Goal: Transaction & Acquisition: Purchase product/service

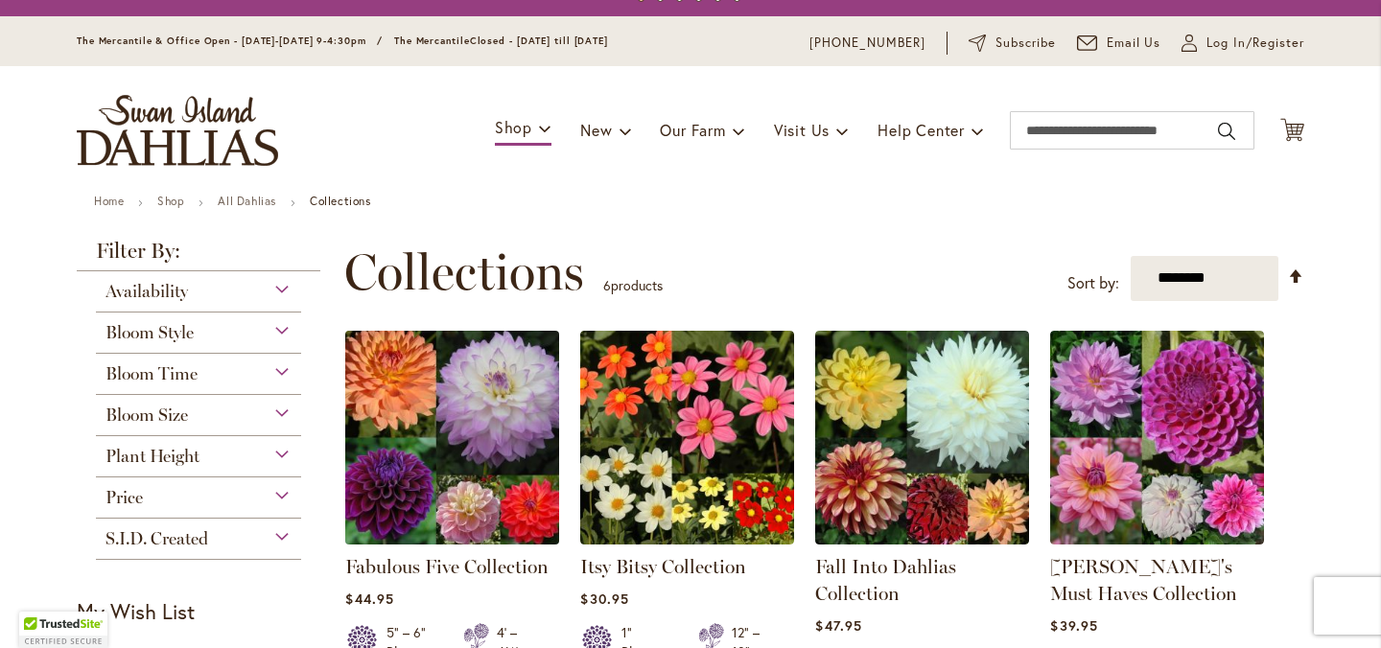
scroll to position [48, 0]
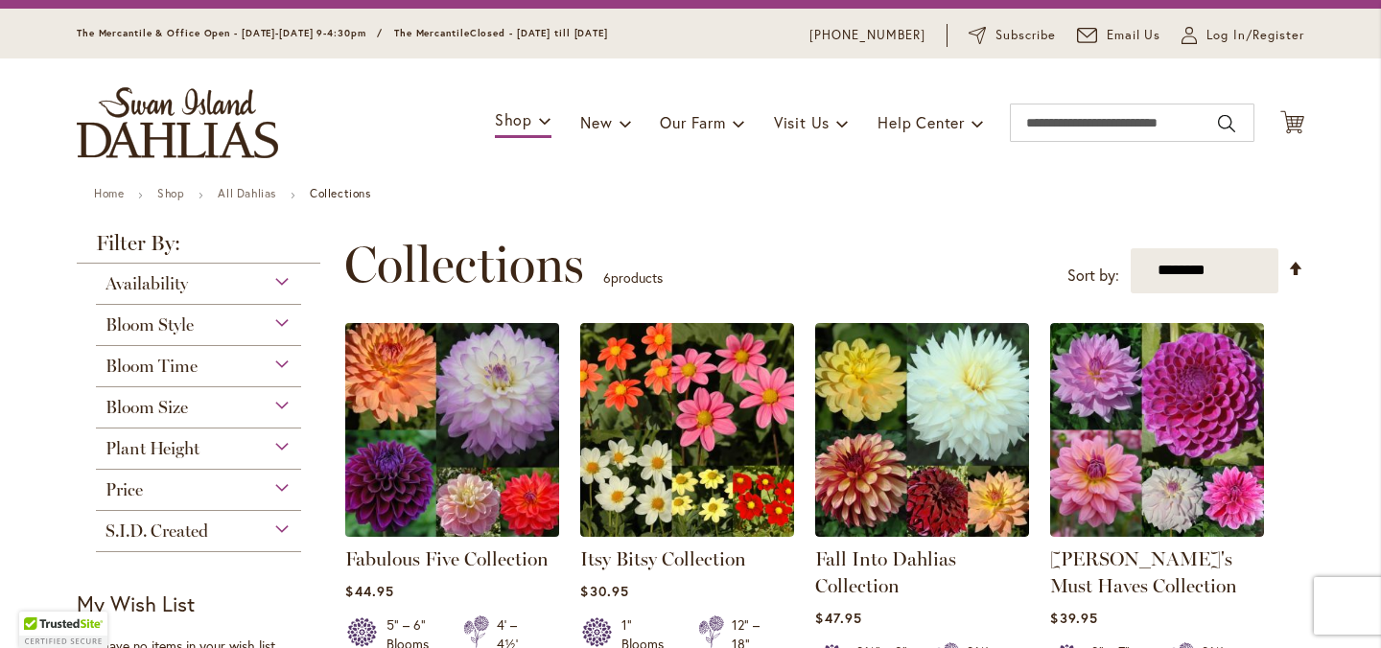
click at [477, 473] on img at bounding box center [452, 429] width 224 height 224
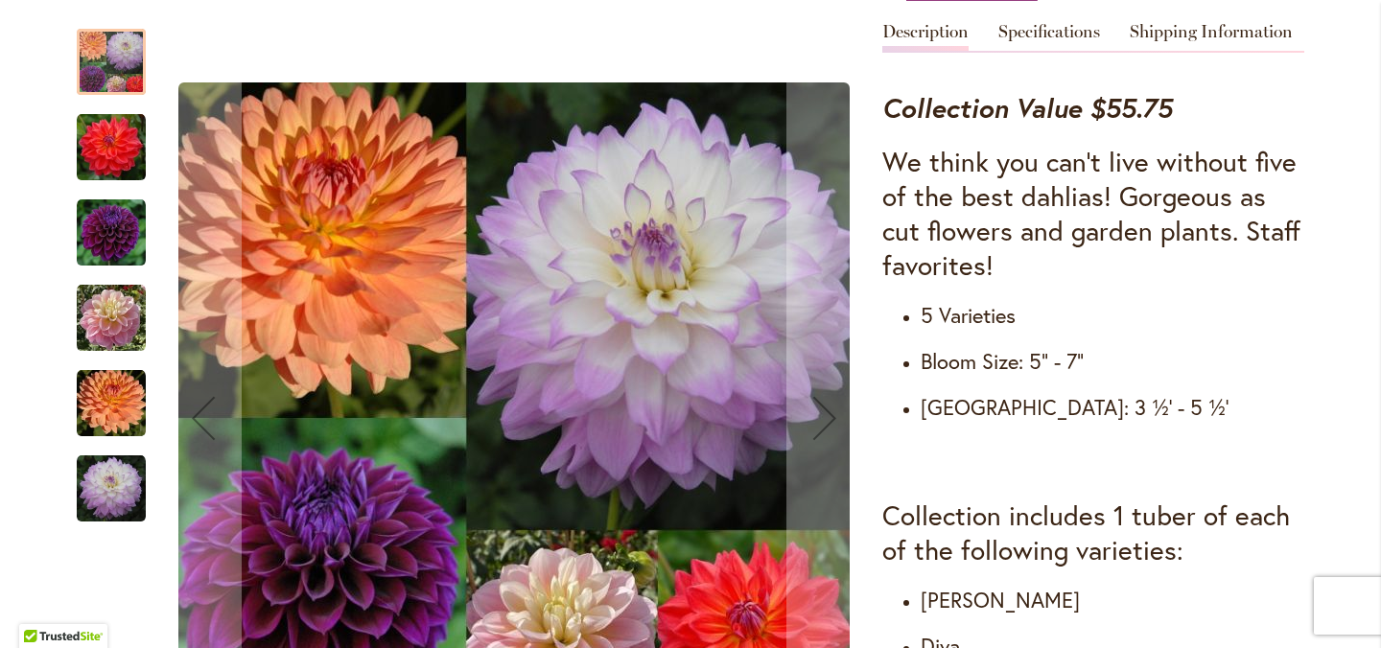
scroll to position [646, 0]
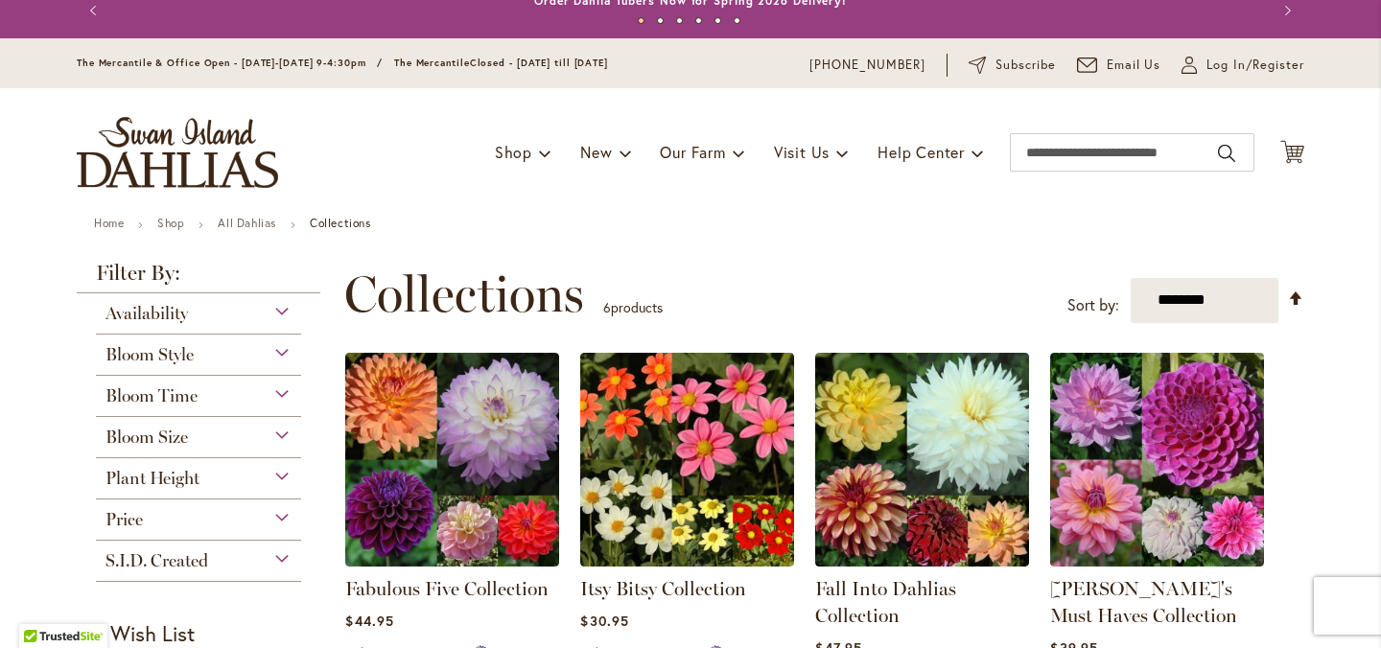
scroll to position [15, 0]
